Goal: Task Accomplishment & Management: Manage account settings

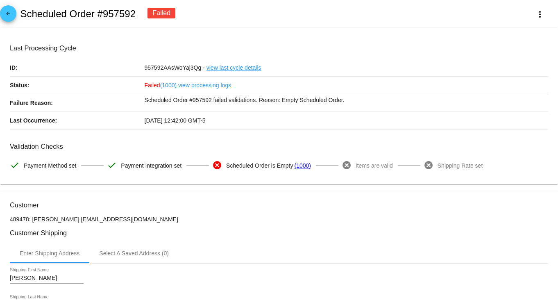
scroll to position [352, 0]
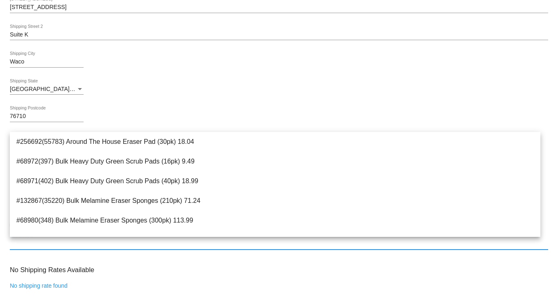
click at [51, 246] on input "Add an item" at bounding box center [279, 244] width 538 height 7
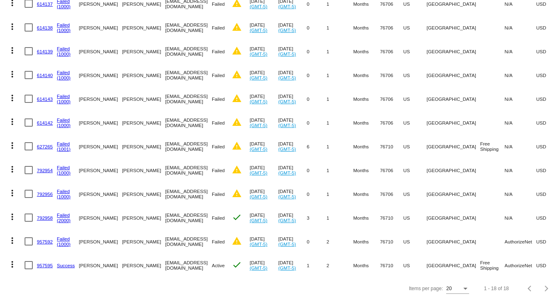
scroll to position [277, 0]
click at [43, 239] on link "957592" at bounding box center [45, 241] width 16 height 5
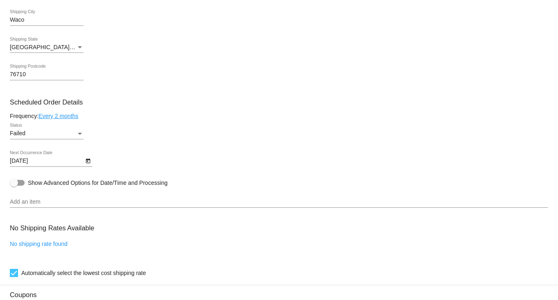
scroll to position [409, 0]
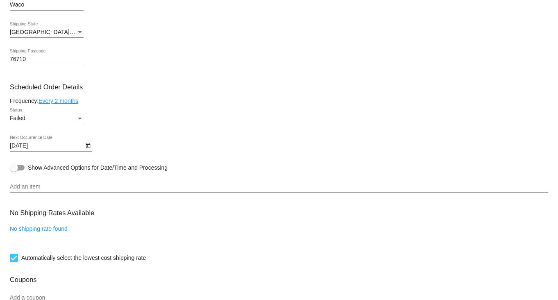
click at [84, 184] on div "Add an item" at bounding box center [279, 185] width 538 height 16
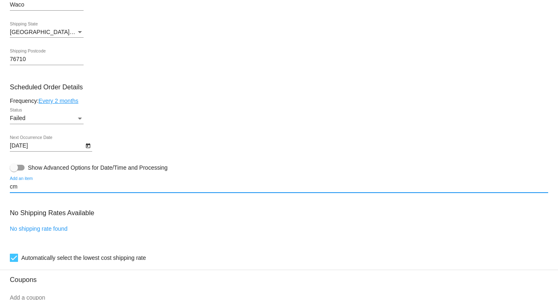
type input "c"
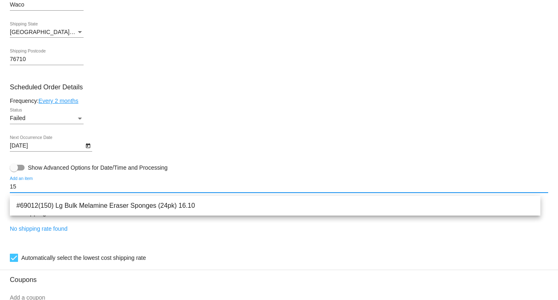
type input "1"
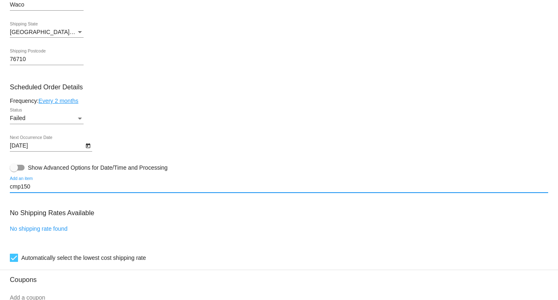
type input "cmp150"
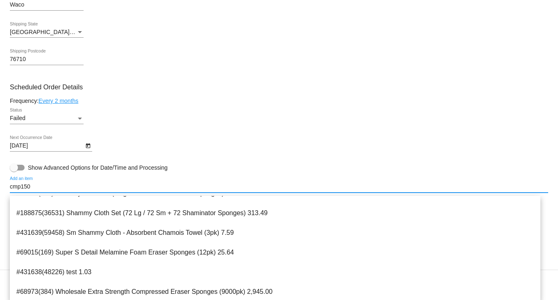
scroll to position [1645, 0]
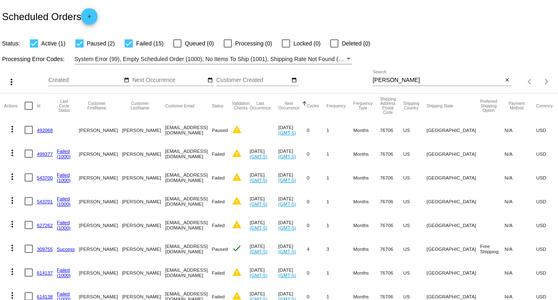
scroll to position [277, 0]
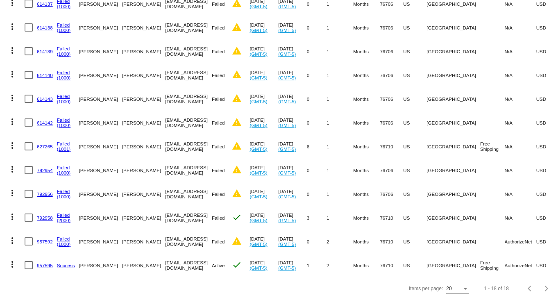
click at [48, 239] on link "957592" at bounding box center [45, 241] width 16 height 5
click at [48, 234] on body "Scheduled Orders add Status: Active (1) Paused (2) Failed (15) Queued (0) Proce…" at bounding box center [279, 150] width 558 height 300
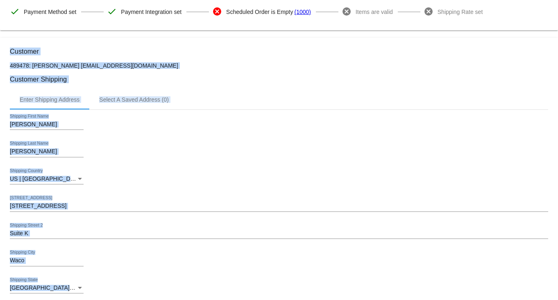
scroll to position [256, 0]
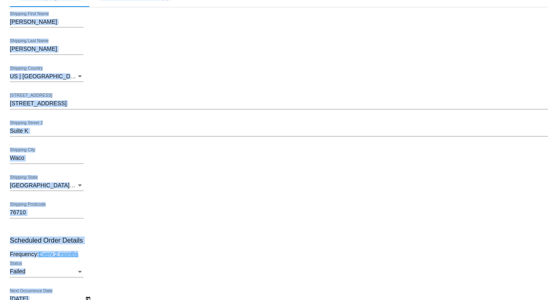
click at [143, 220] on div "76710 Shipping Postcode" at bounding box center [279, 213] width 538 height 23
click at [144, 220] on div "76710 Shipping Postcode" at bounding box center [279, 213] width 538 height 23
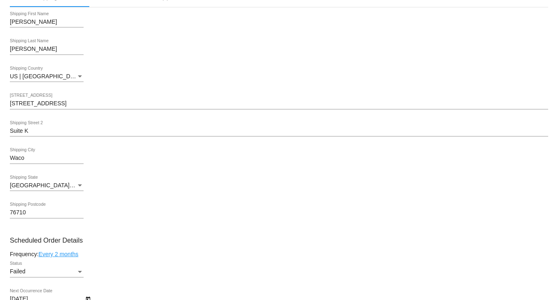
click at [73, 257] on link "Every 2 months" at bounding box center [59, 254] width 40 height 7
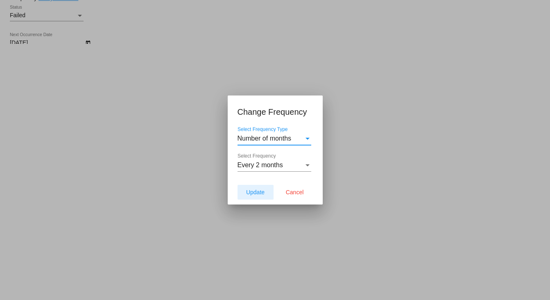
click at [267, 193] on button "Update" at bounding box center [256, 192] width 36 height 15
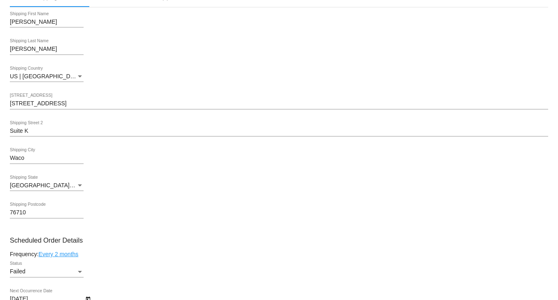
type input "11/18/2025"
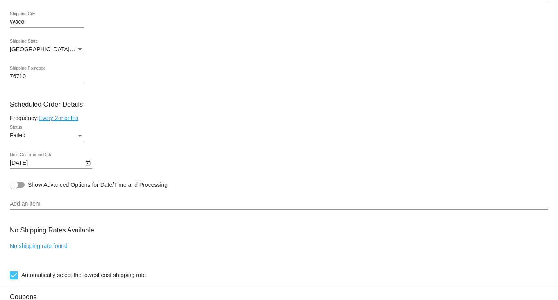
scroll to position [409, 0]
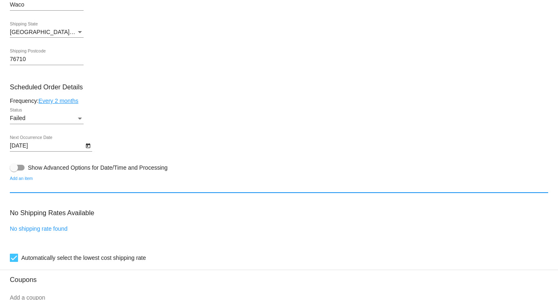
click at [84, 186] on input "Add an item" at bounding box center [279, 187] width 538 height 7
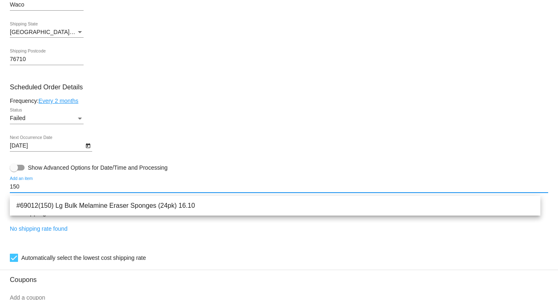
type input "150"
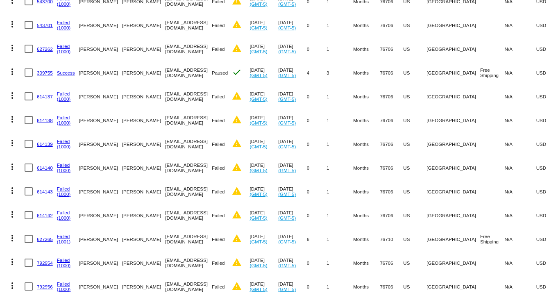
scroll to position [277, 0]
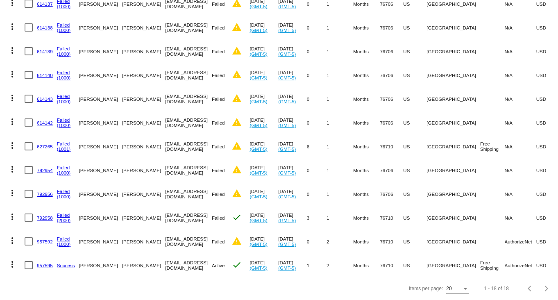
click at [43, 239] on link "957592" at bounding box center [45, 241] width 16 height 5
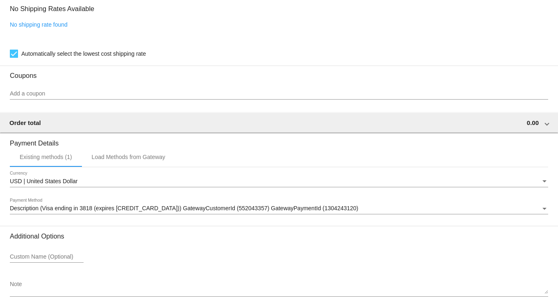
scroll to position [506, 0]
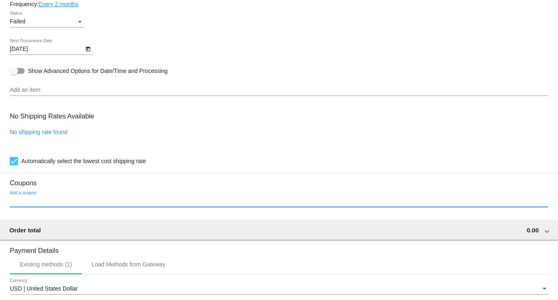
click at [62, 202] on input "Add a coupon" at bounding box center [279, 201] width 538 height 7
type input "150"
drag, startPoint x: 62, startPoint y: 202, endPoint x: -17, endPoint y: 204, distance: 79.1
click at [0, 204] on html "arrow_back Scheduled Order #957592 Failed more_vert Last Processing Cycle ID: 9…" at bounding box center [279, 150] width 558 height 300
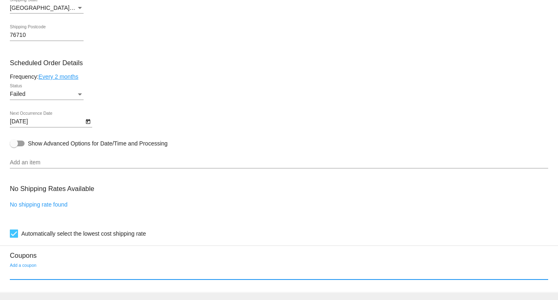
scroll to position [404, 0]
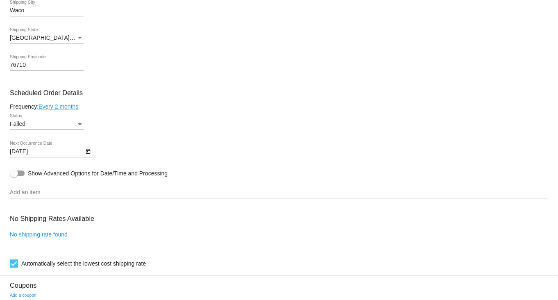
click at [69, 195] on input "Add an item" at bounding box center [279, 192] width 538 height 7
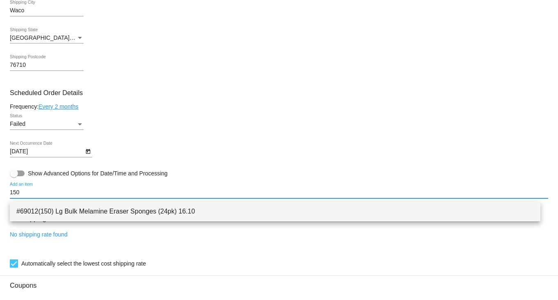
drag, startPoint x: 69, startPoint y: 198, endPoint x: 16, endPoint y: 204, distance: 52.8
click at [16, 204] on body "arrow_back Scheduled Order #957592 Failed more_vert Last Processing Cycle ID: 9…" at bounding box center [279, 150] width 558 height 300
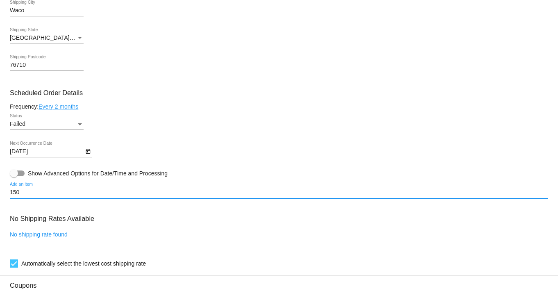
type input "150"
click at [21, 189] on div "150 Add an item" at bounding box center [279, 190] width 538 height 16
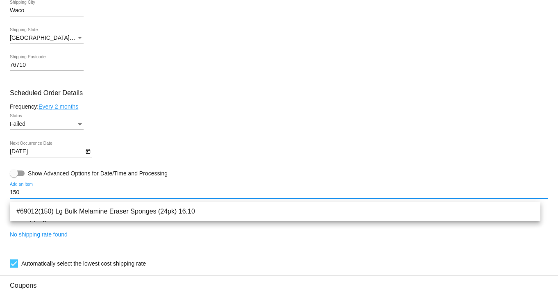
click at [23, 187] on div "150 Add an item" at bounding box center [279, 190] width 538 height 16
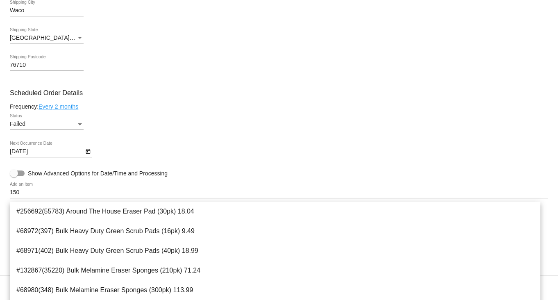
click at [23, 187] on div "150 Add an item" at bounding box center [279, 190] width 538 height 16
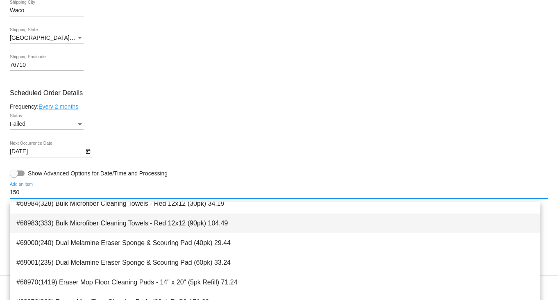
scroll to position [307, 0]
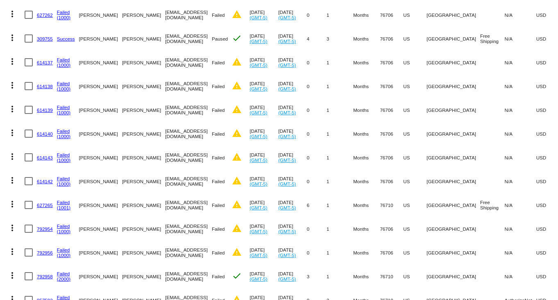
scroll to position [277, 0]
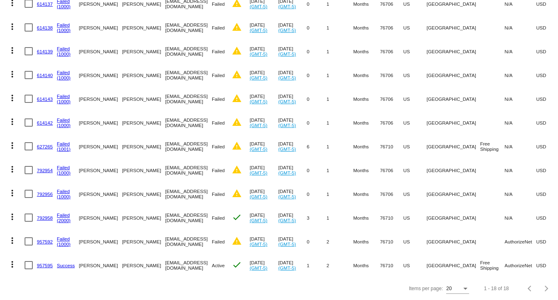
click at [43, 239] on link "957592" at bounding box center [45, 241] width 16 height 5
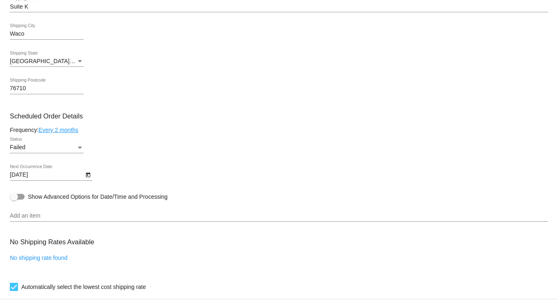
scroll to position [461, 0]
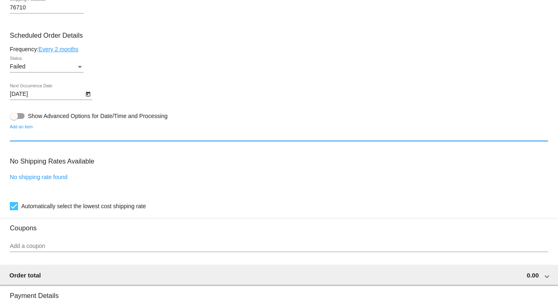
click at [52, 137] on input "Add an item" at bounding box center [279, 135] width 538 height 7
type input "c"
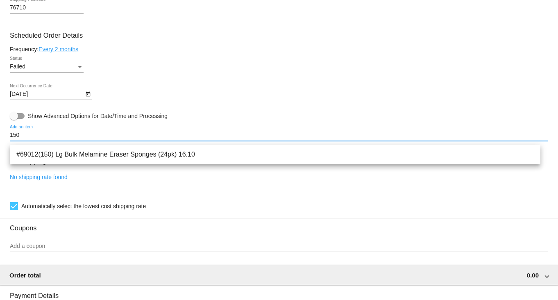
type input "150"
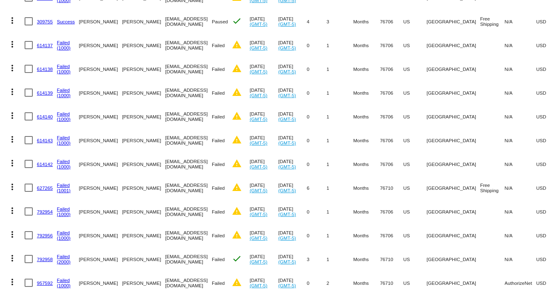
scroll to position [277, 0]
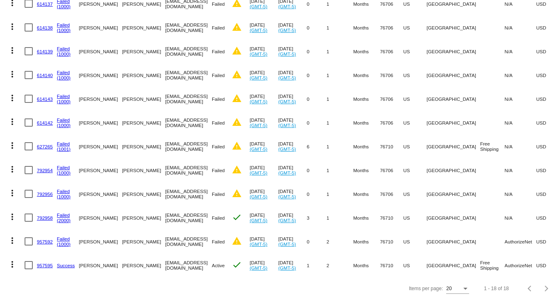
click at [39, 239] on link "957592" at bounding box center [45, 241] width 16 height 5
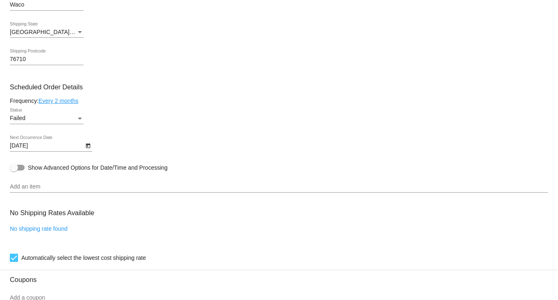
scroll to position [409, 0]
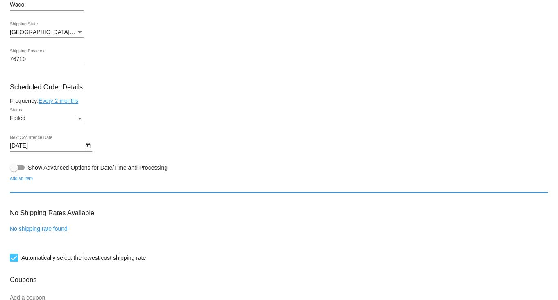
click at [88, 190] on input "Add an item" at bounding box center [279, 187] width 538 height 7
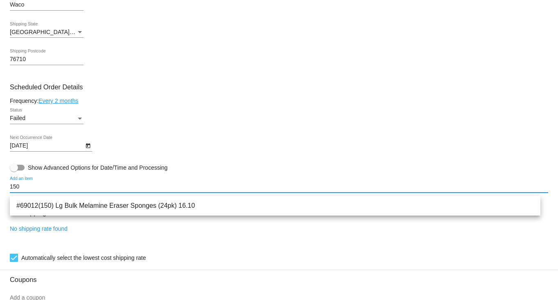
click at [87, 233] on div "No shipping rate found" at bounding box center [279, 236] width 538 height 23
click at [68, 190] on input "150" at bounding box center [279, 187] width 538 height 7
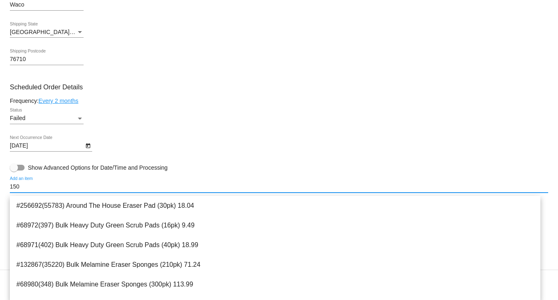
drag, startPoint x: 29, startPoint y: 190, endPoint x: 18, endPoint y: 190, distance: 10.7
click at [27, 190] on input "150" at bounding box center [279, 187] width 538 height 7
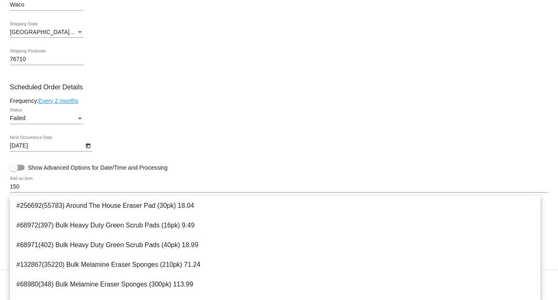
click at [5, 189] on mat-card "Customer 489478: Sally rodriguez info@sallysmaidservice.com Customer Shipping E…" at bounding box center [279, 163] width 558 height 763
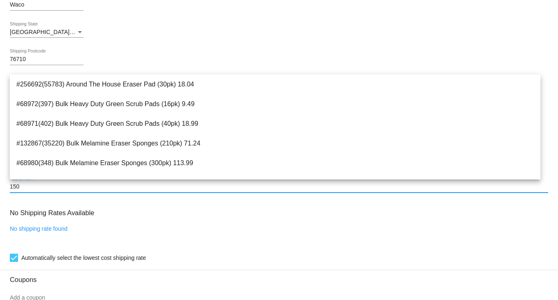
click at [23, 189] on input "150" at bounding box center [279, 187] width 538 height 7
click at [13, 190] on input "150" at bounding box center [279, 187] width 538 height 7
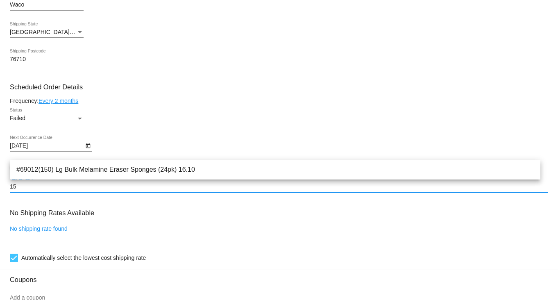
type input "1"
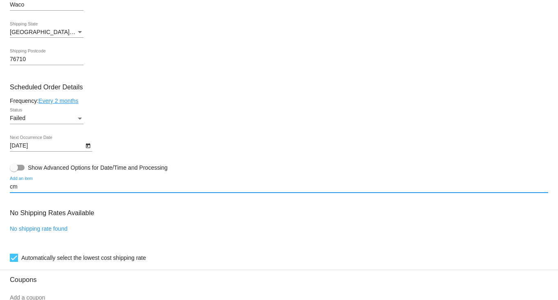
type input "c"
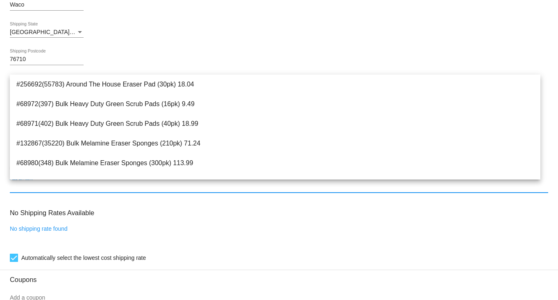
click at [90, 208] on h3 "No Shipping Rates Available" at bounding box center [52, 213] width 84 height 18
